Goal: Information Seeking & Learning: Learn about a topic

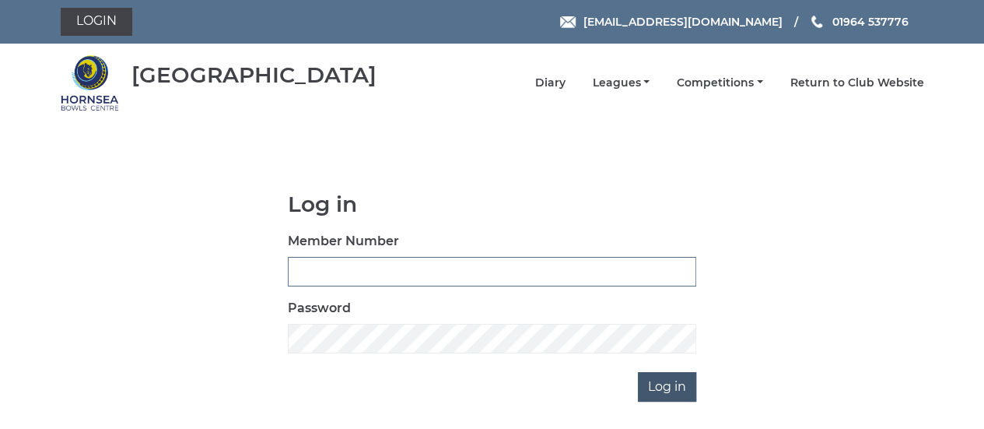
type input "0608"
click at [666, 393] on input "Log in" at bounding box center [667, 387] width 58 height 30
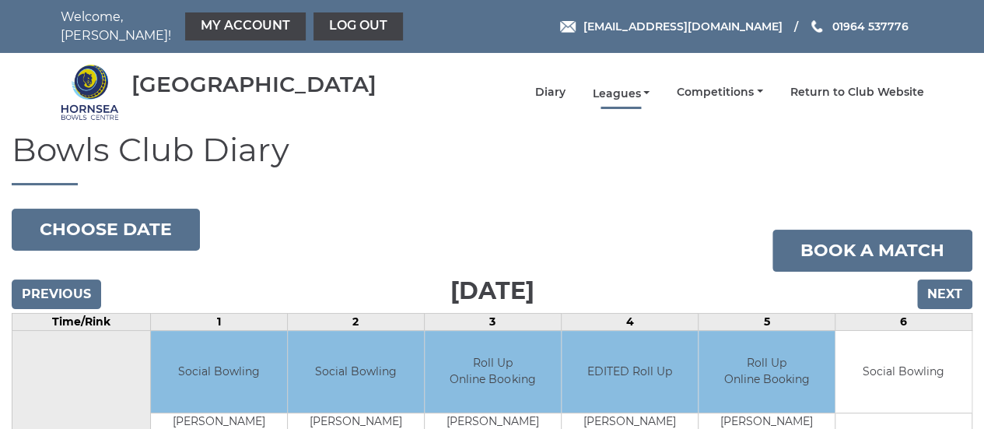
click at [649, 86] on link "Leagues" at bounding box center [621, 93] width 58 height 15
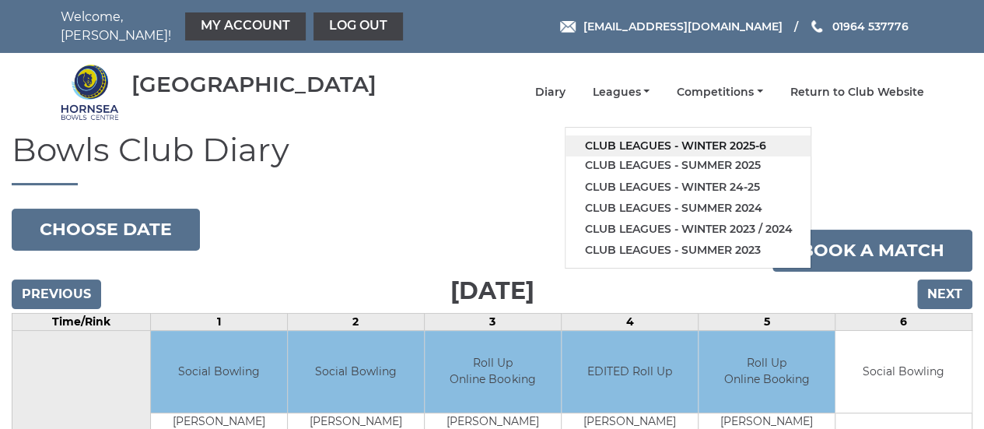
click at [647, 142] on link "Club leagues - Winter 2025-6" at bounding box center [688, 145] width 245 height 21
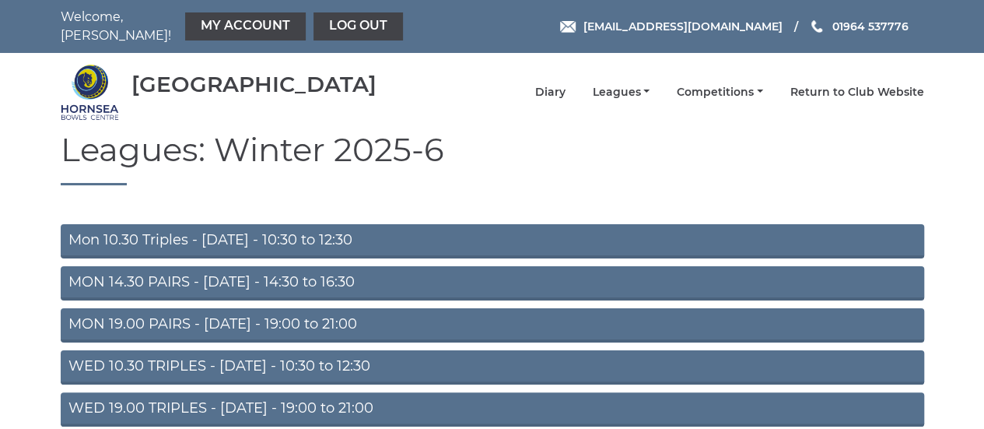
click at [341, 393] on link "WED 19.00 TRIPLES - [DATE] - 19:00 to 21:00" at bounding box center [492, 409] width 863 height 34
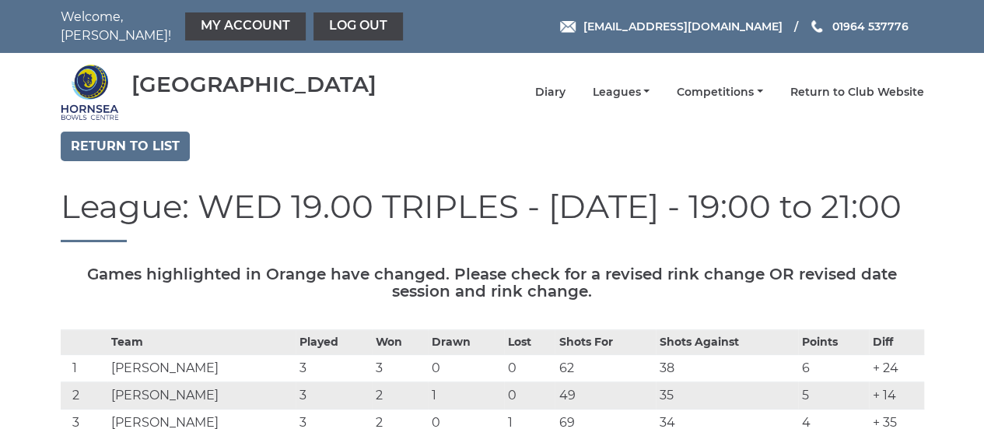
scroll to position [375, 0]
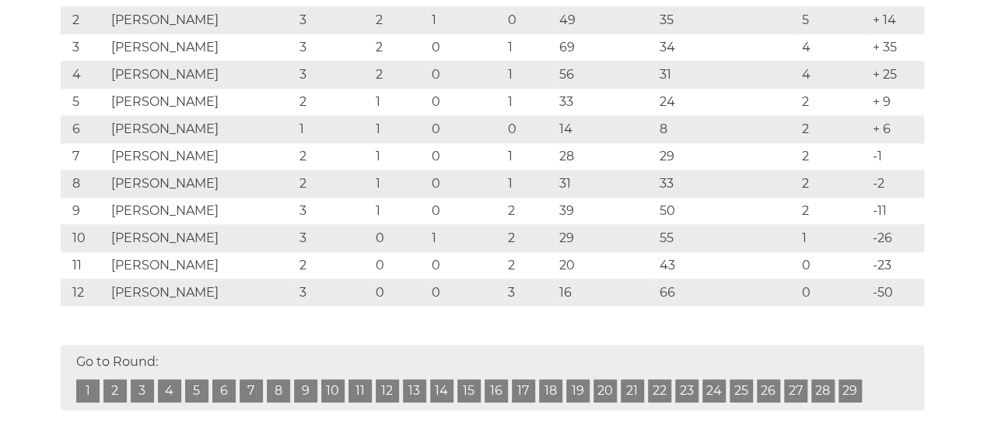
click at [380, 370] on div "Go to Round: 1 2 3 4 5 6 7 8 9 10 11 12 13 14 15 16 17 18 19 20 21 22 23 24 25 …" at bounding box center [492, 377] width 863 height 65
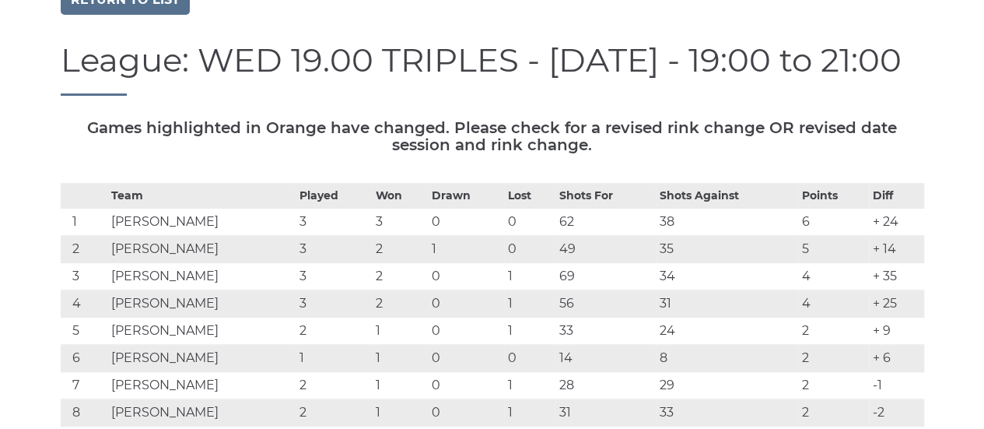
scroll to position [0, 0]
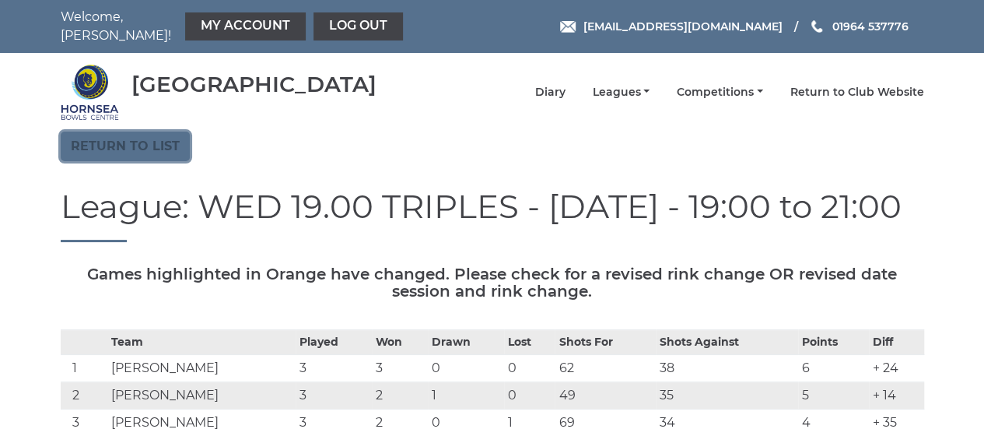
click at [156, 138] on link "Return to list" at bounding box center [125, 146] width 129 height 30
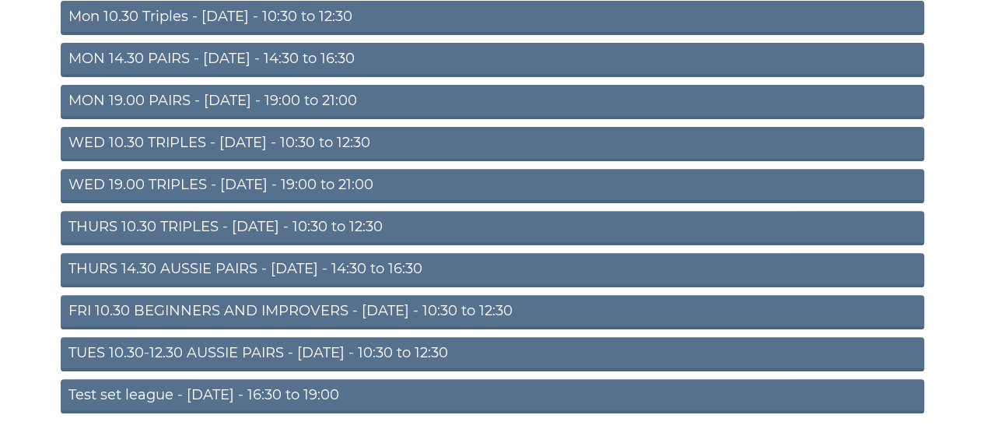
scroll to position [227, 0]
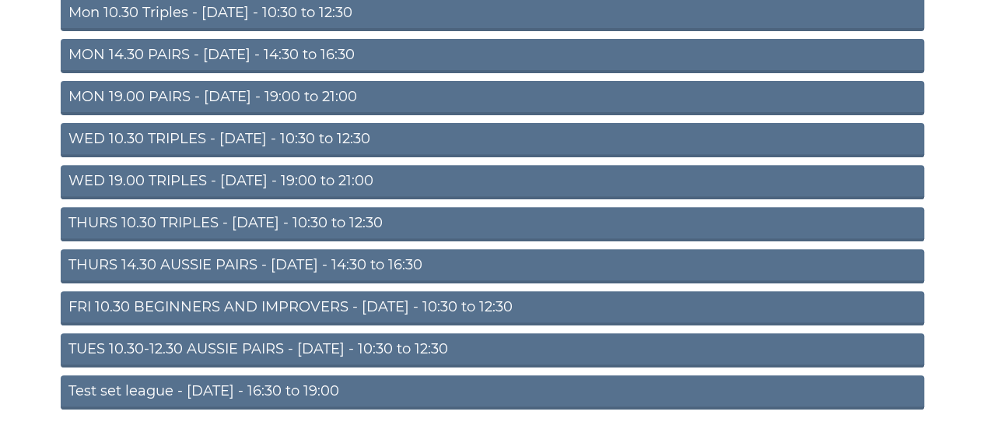
click at [242, 340] on link "TUES 10.30-12.30 AUSSIE PAIRS - [DATE] - 10:30 to 12:30" at bounding box center [492, 350] width 863 height 34
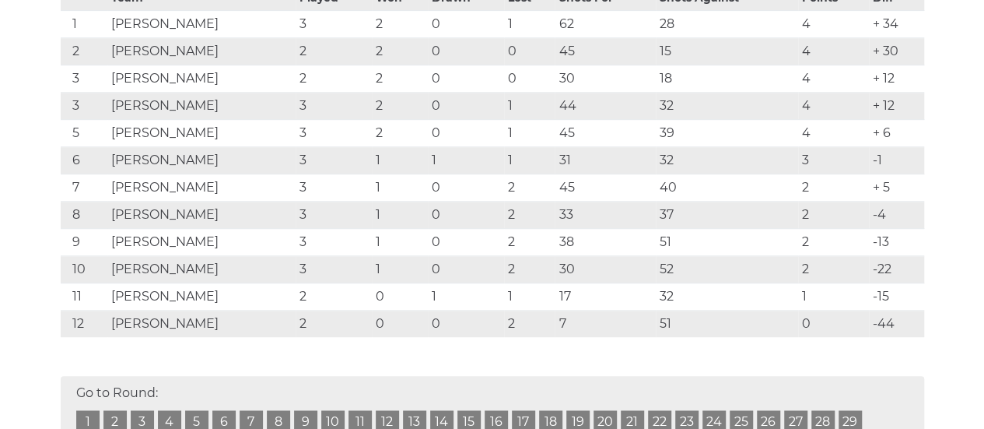
scroll to position [297, 0]
